Goal: Information Seeking & Learning: Compare options

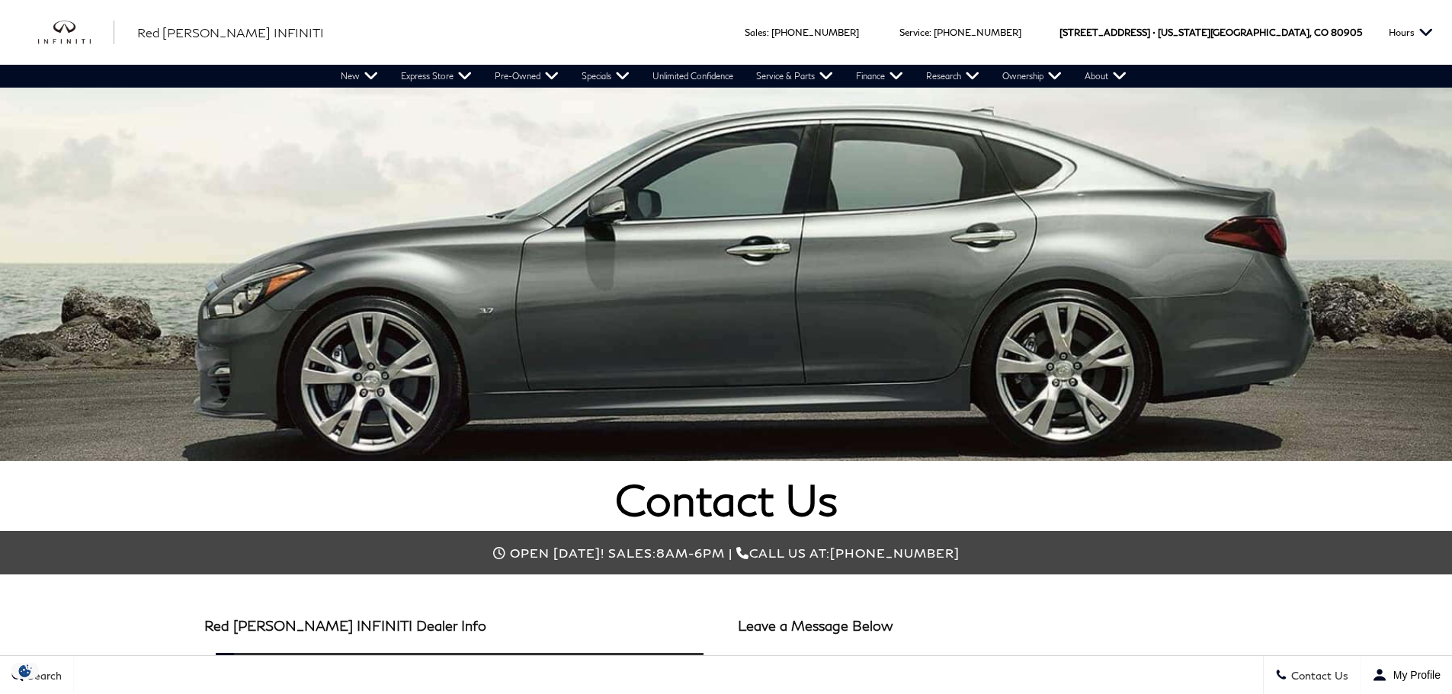
scroll to position [76, 0]
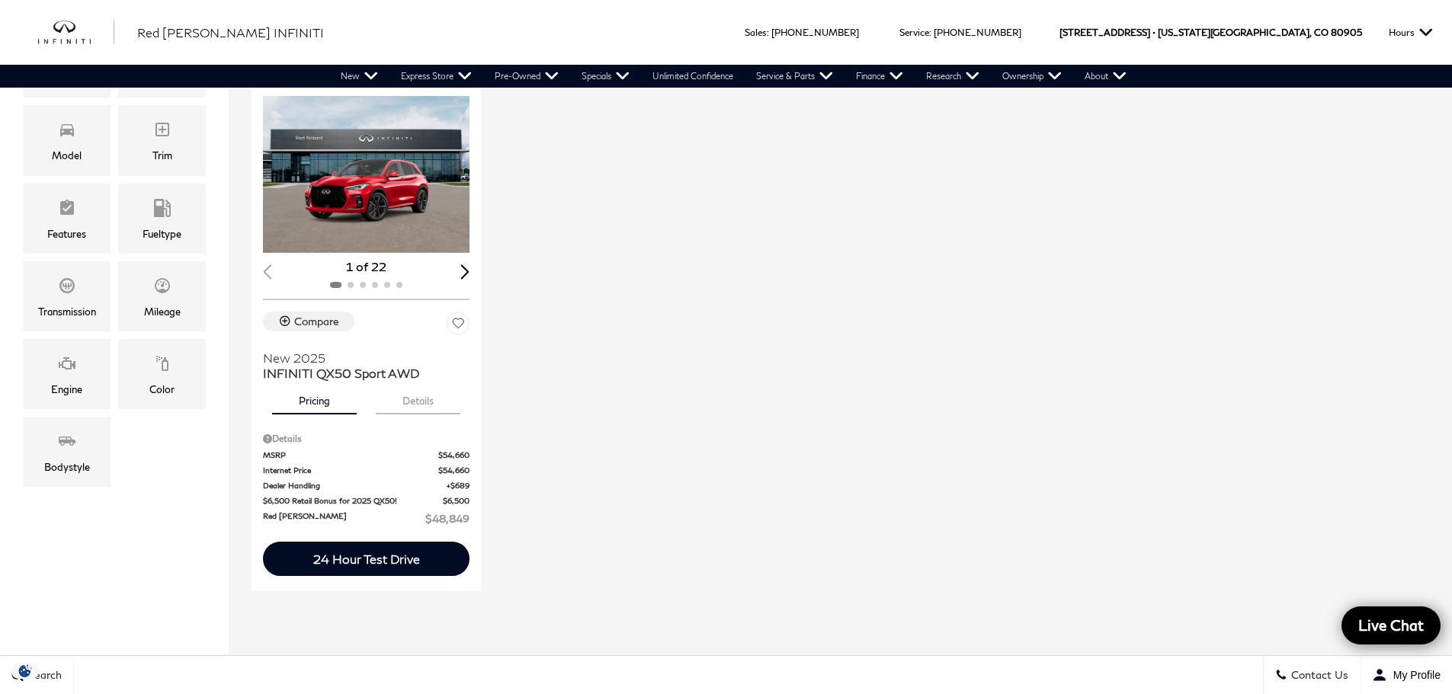
scroll to position [381, 0]
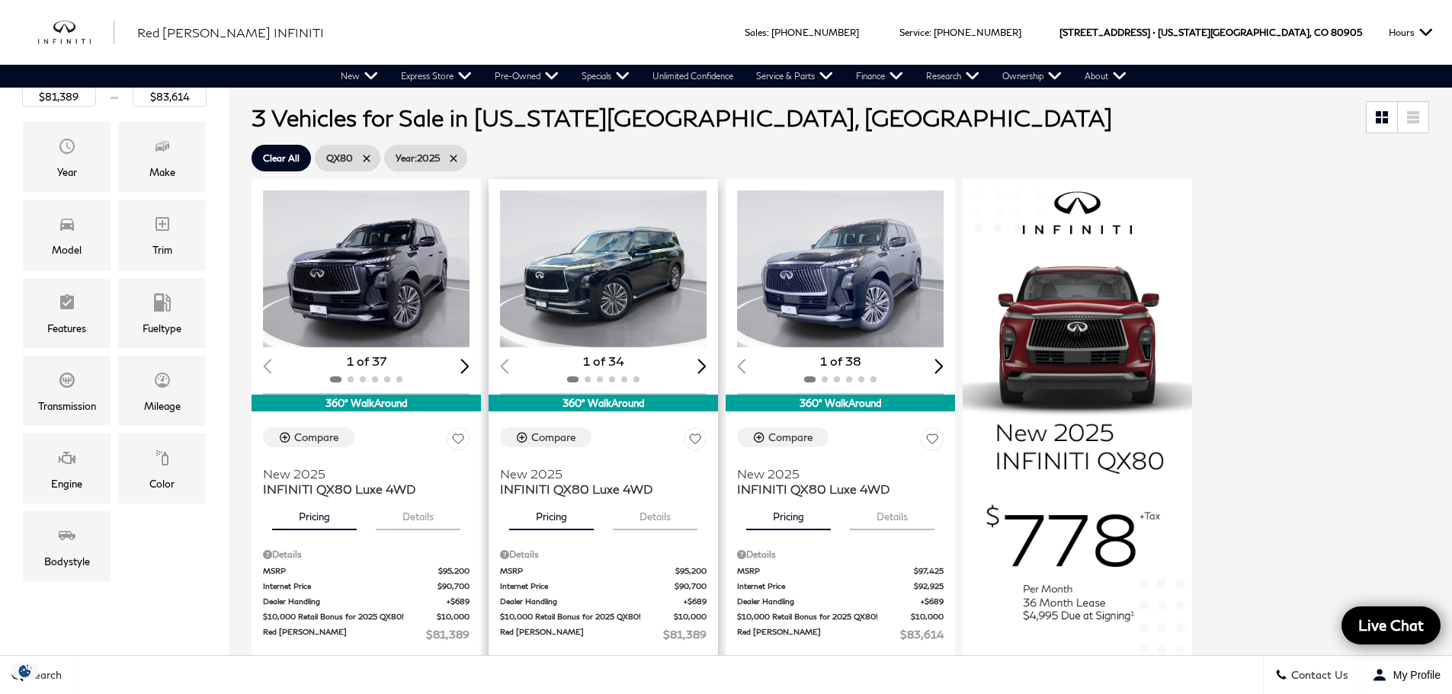
scroll to position [381, 0]
